Goal: Information Seeking & Learning: Check status

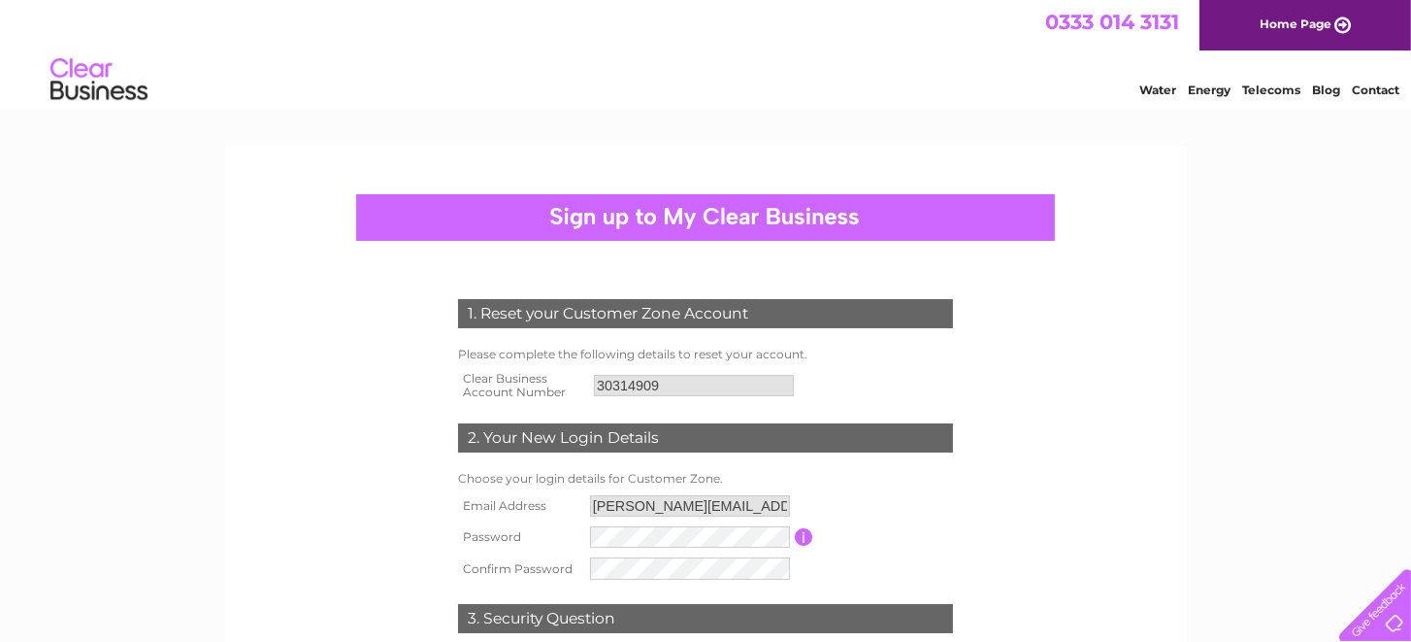
click at [242, 321] on div "1. Reset your Customer Zone Account Please complete the following details to re…" at bounding box center [705, 493] width 961 height 694
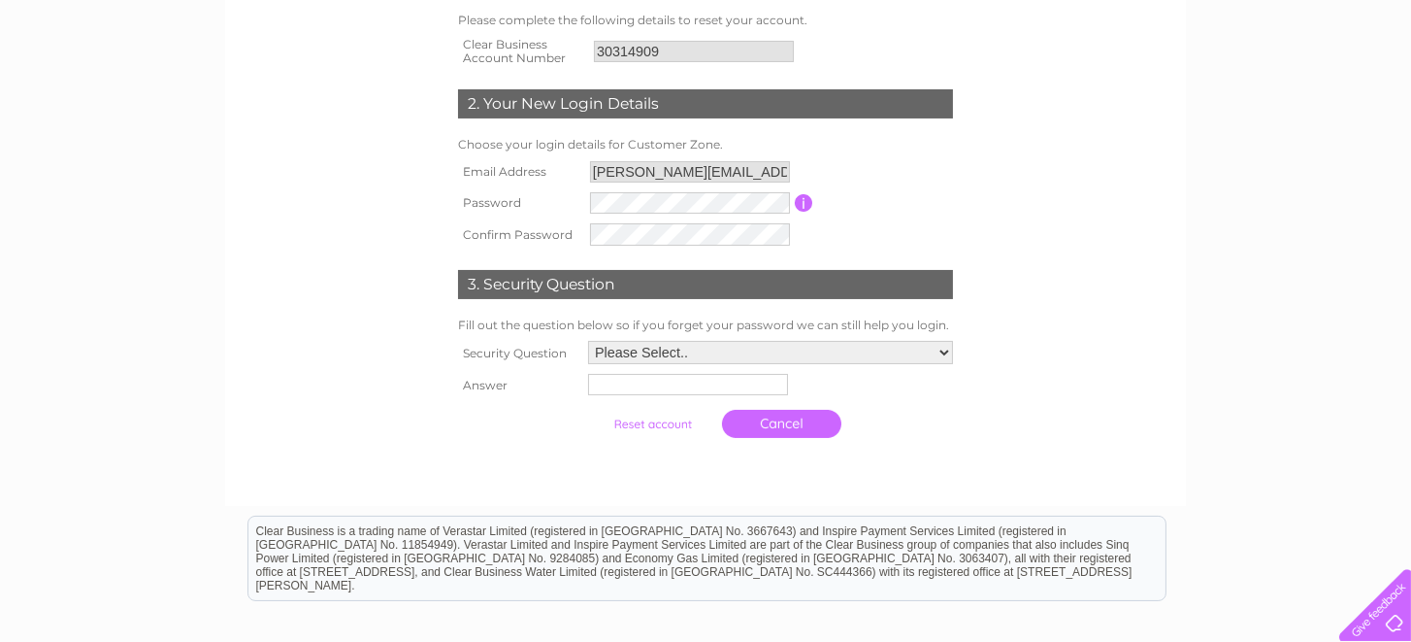
scroll to position [388, 0]
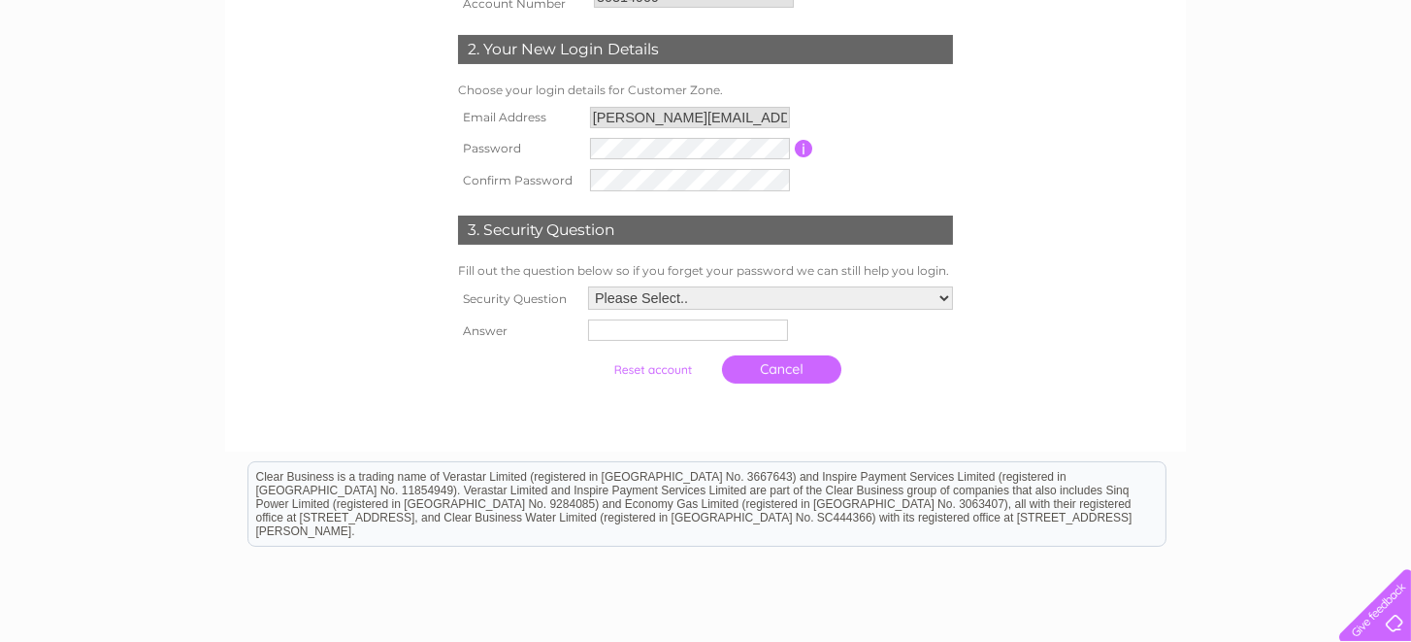
click at [664, 294] on select "Please Select.. In what town or city was your first job? In what town or city d…" at bounding box center [770, 297] width 365 height 23
select select "1"
click at [586, 286] on select "Please Select.. In what town or city was your first job? In what town or city d…" at bounding box center [769, 298] width 367 height 25
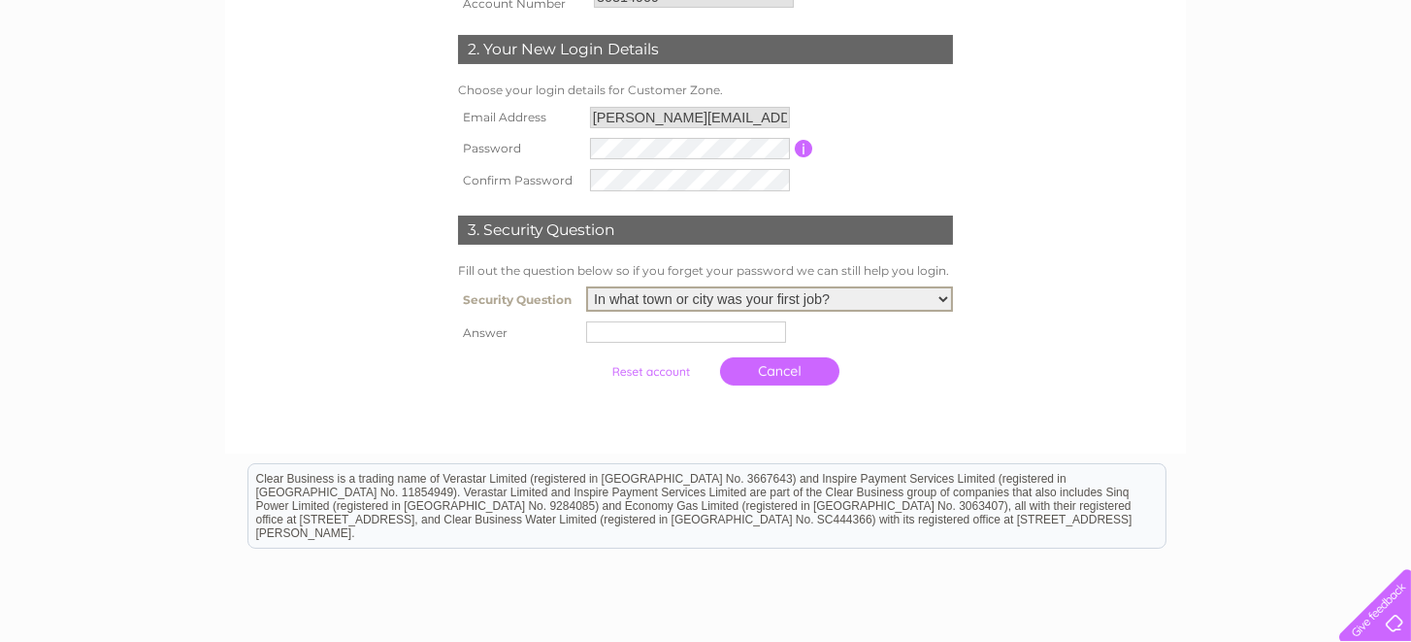
click at [624, 334] on input "text" at bounding box center [686, 331] width 200 height 21
type input "Glasgow"
click at [781, 372] on link "Cancel" at bounding box center [781, 371] width 119 height 28
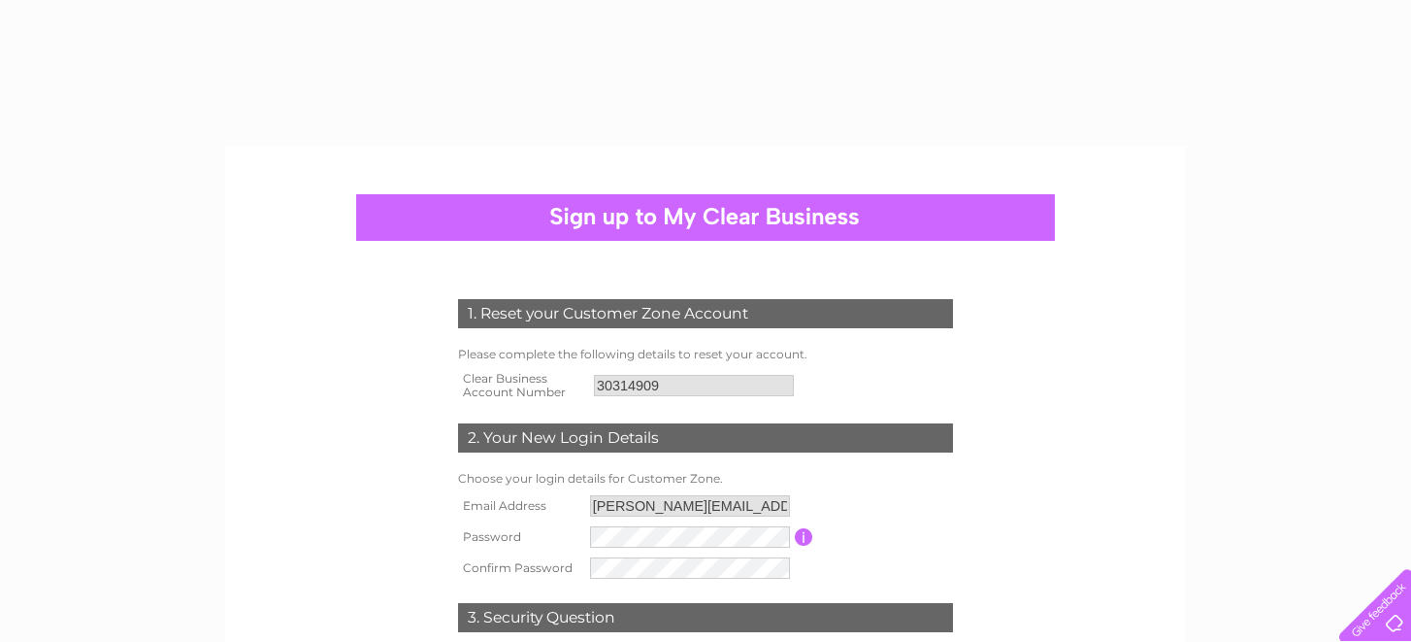
select select "1"
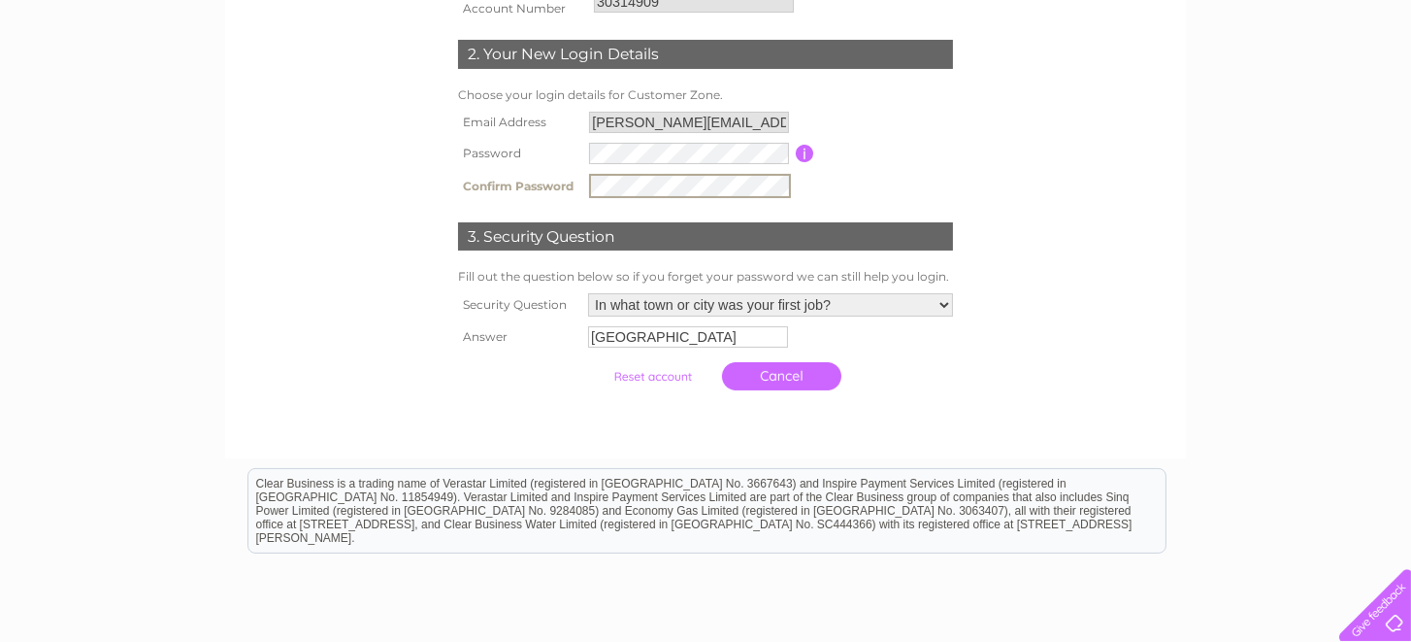
click at [552, 414] on div at bounding box center [706, 419] width 590 height 39
click at [627, 377] on input "submit" at bounding box center [652, 374] width 119 height 27
click at [636, 372] on input "submit" at bounding box center [652, 374] width 119 height 27
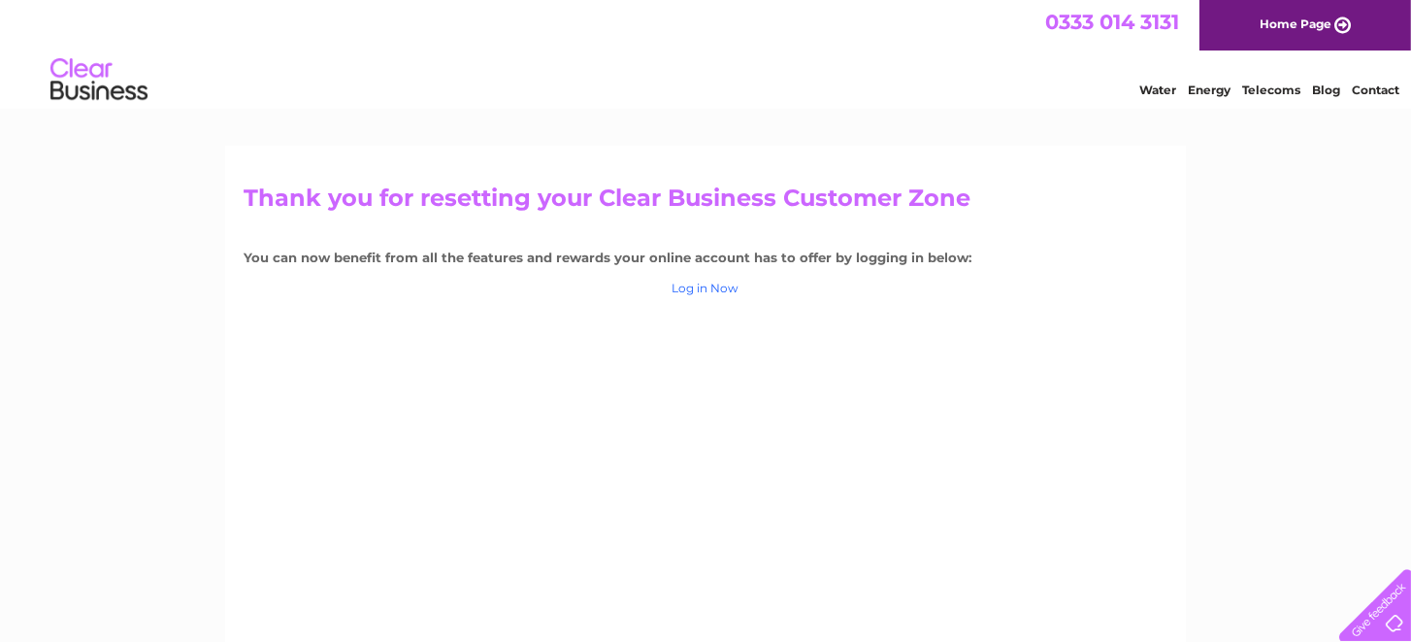
click at [704, 287] on link "Log in Now" at bounding box center [706, 287] width 67 height 15
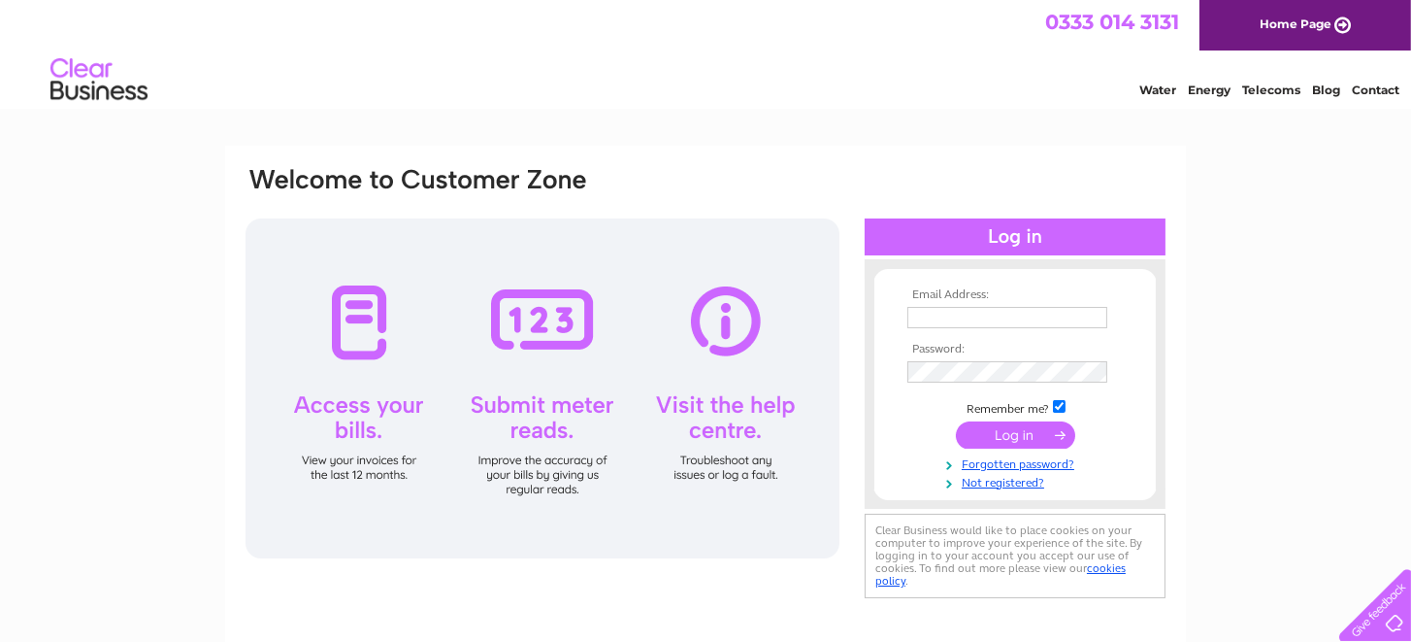
type input "[PERSON_NAME][EMAIL_ADDRESS][DOMAIN_NAME]"
click at [1022, 438] on input "submit" at bounding box center [1015, 434] width 119 height 27
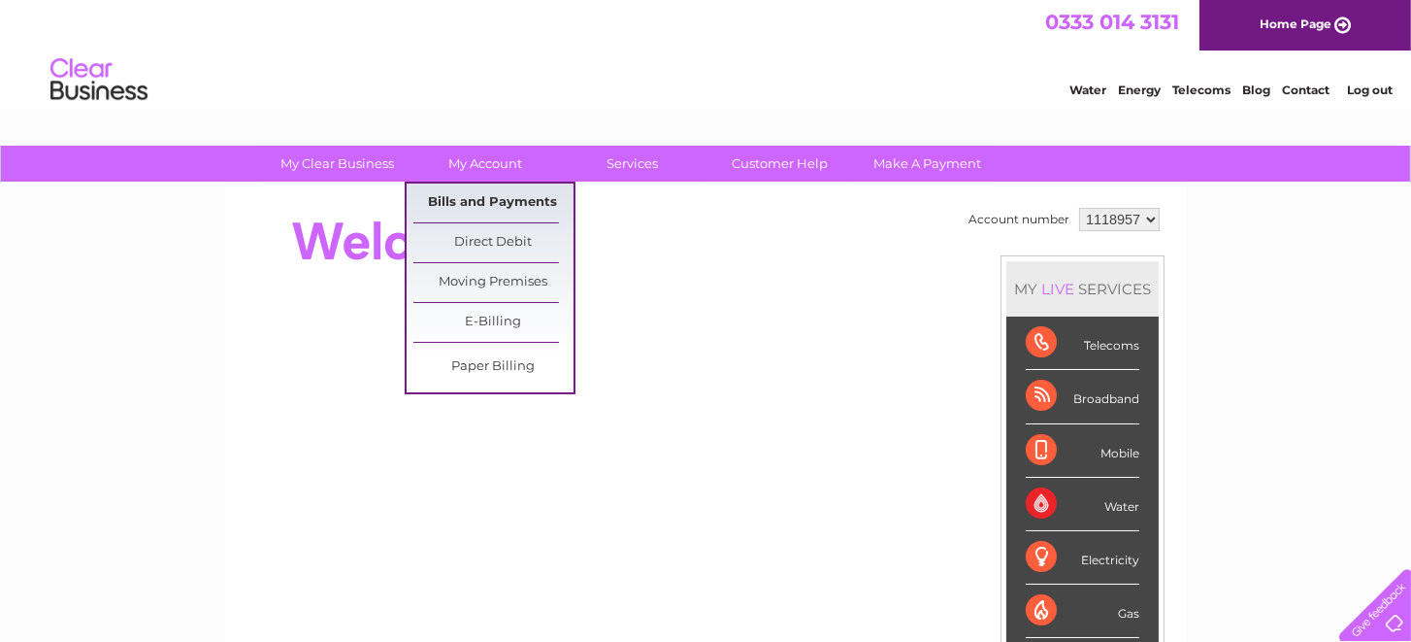
click at [507, 207] on link "Bills and Payments" at bounding box center [493, 202] width 160 height 39
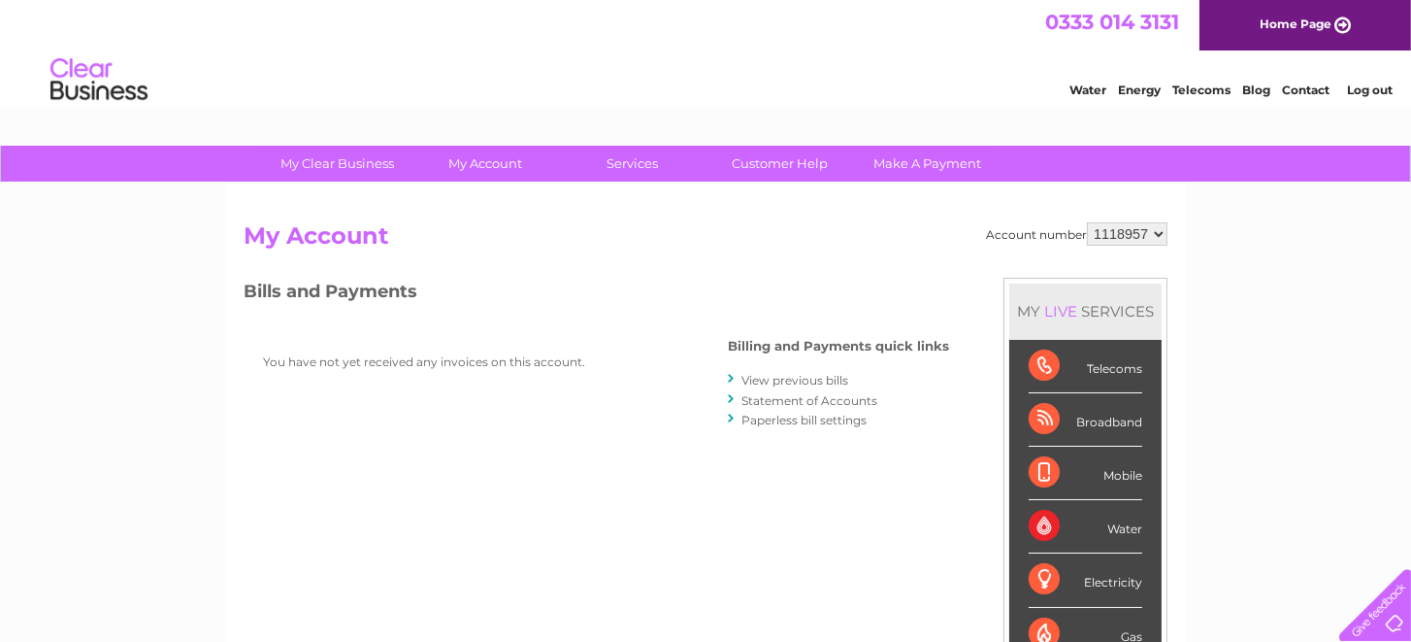
click at [766, 380] on link "View previous bills" at bounding box center [795, 380] width 107 height 15
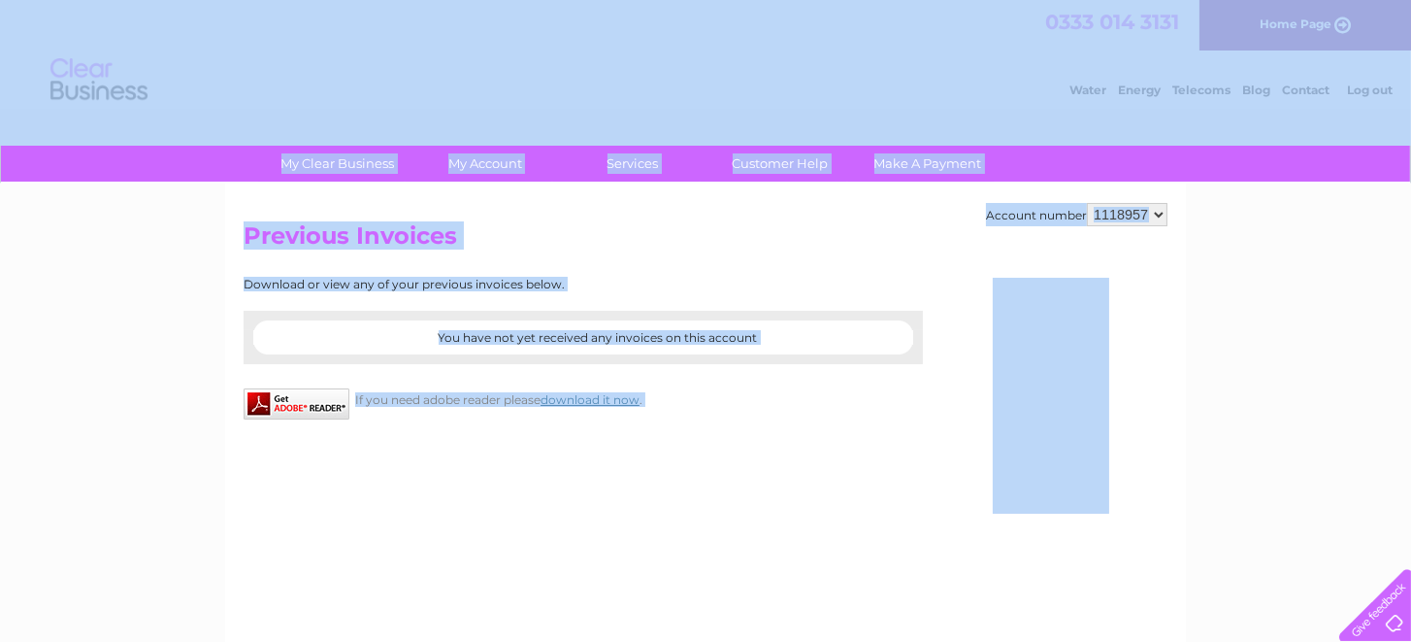
drag, startPoint x: 1162, startPoint y: 380, endPoint x: 169, endPoint y: 71, distance: 1040.1
click at [140, 266] on div "My Clear Business Login Details My Details My Preferences Link Account My Accou…" at bounding box center [705, 602] width 1411 height 913
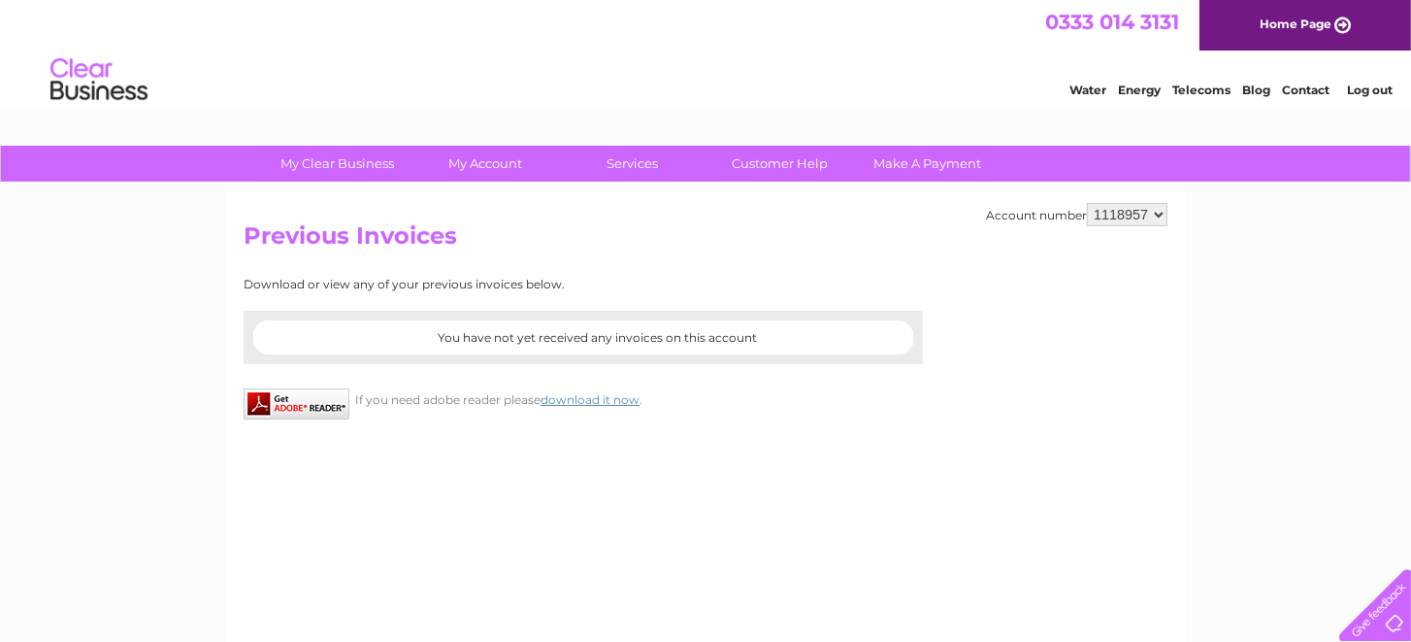
click at [1284, 26] on link "Home Page" at bounding box center [1306, 25] width 212 height 50
